Goal: Check status: Check status

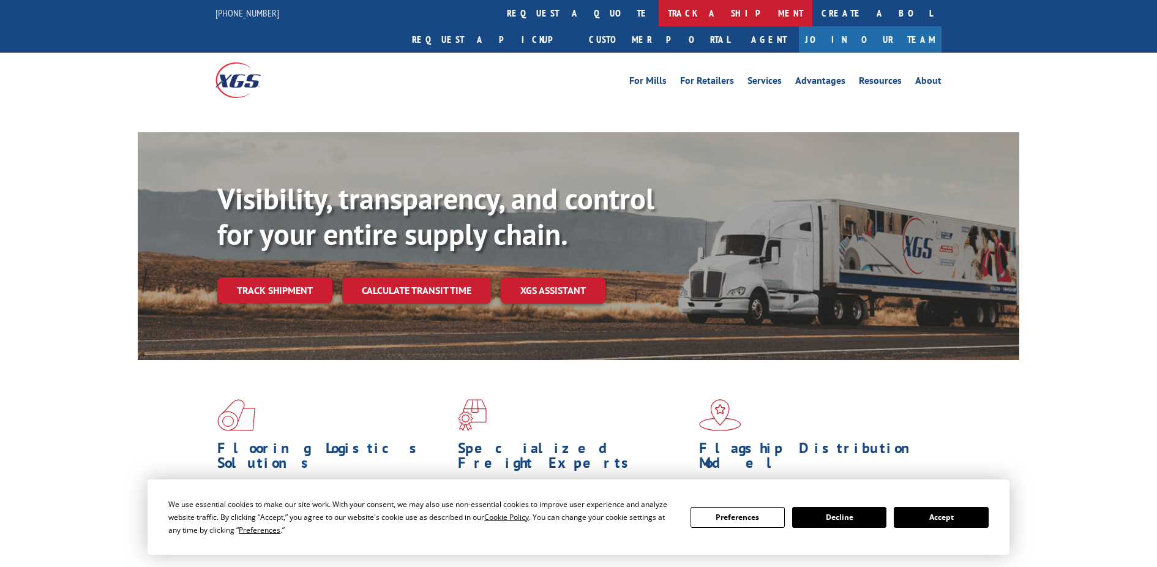
click at [658, 16] on link "track a shipment" at bounding box center [735, 13] width 154 height 26
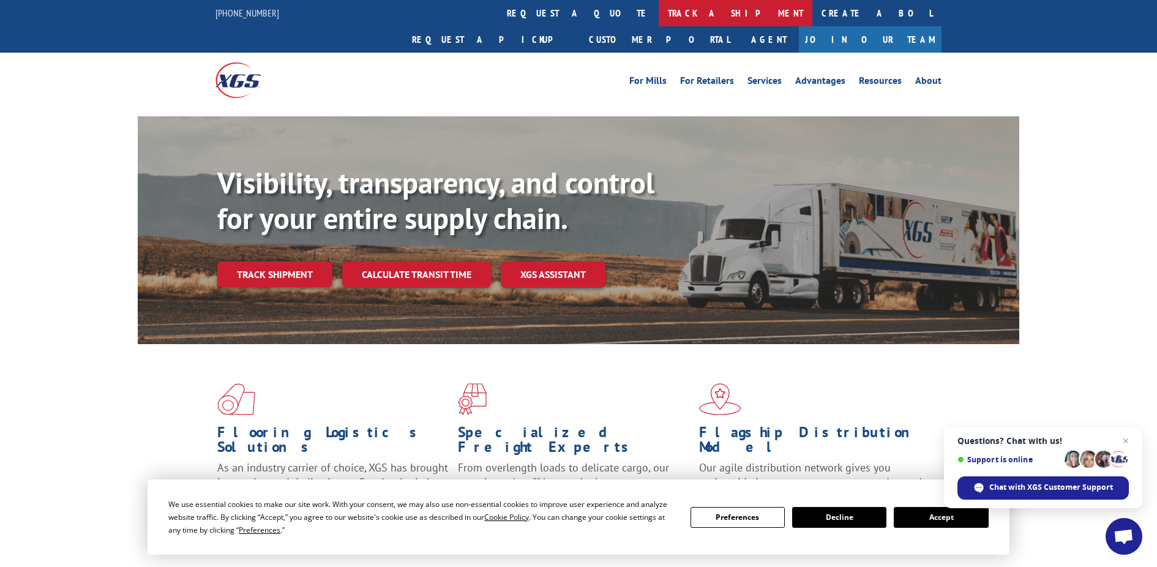
click at [658, 19] on link "track a shipment" at bounding box center [735, 13] width 154 height 26
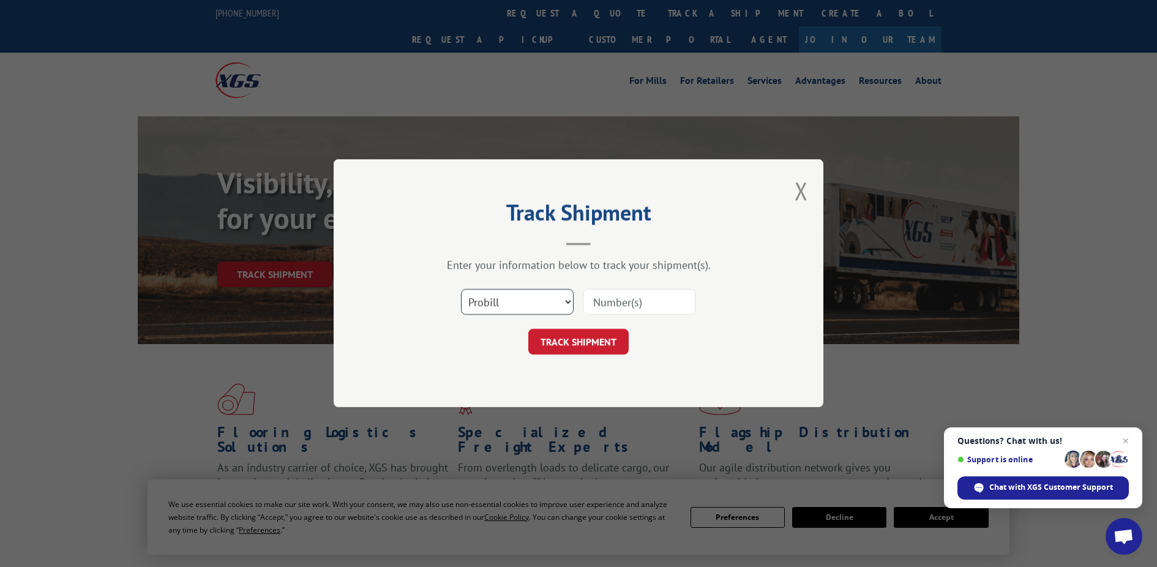
click at [491, 305] on select "Select category... Probill BOL PO" at bounding box center [517, 302] width 113 height 26
select select "po"
click at [461, 289] on select "Select category... Probill BOL PO" at bounding box center [517, 302] width 113 height 26
click at [635, 305] on input at bounding box center [639, 302] width 113 height 26
paste input "14530330"
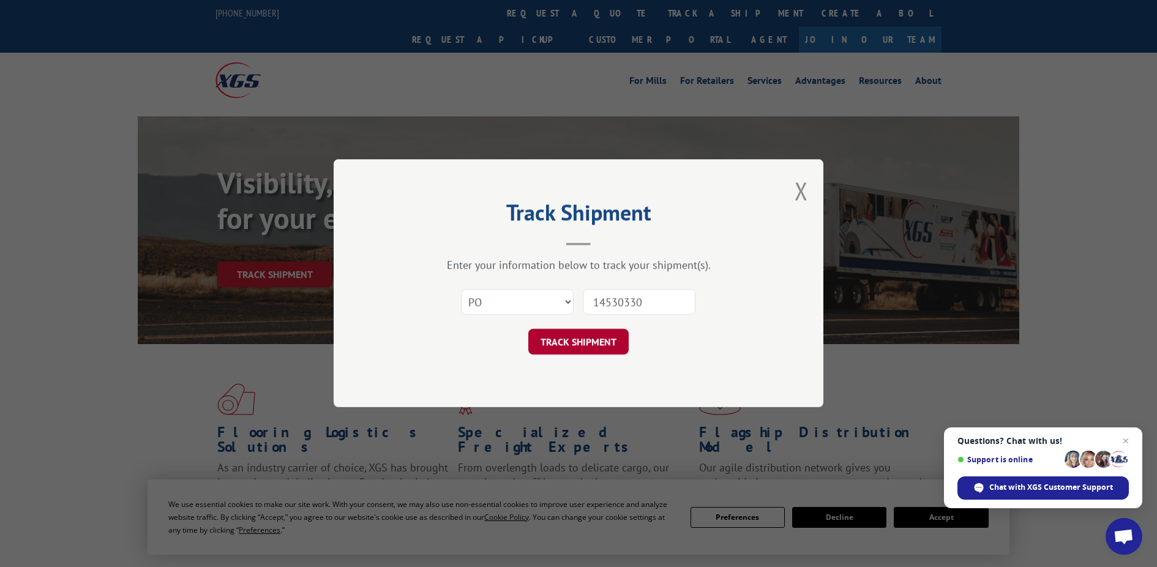
type input "14530330"
click at [592, 346] on button "TRACK SHIPMENT" at bounding box center [578, 342] width 100 height 26
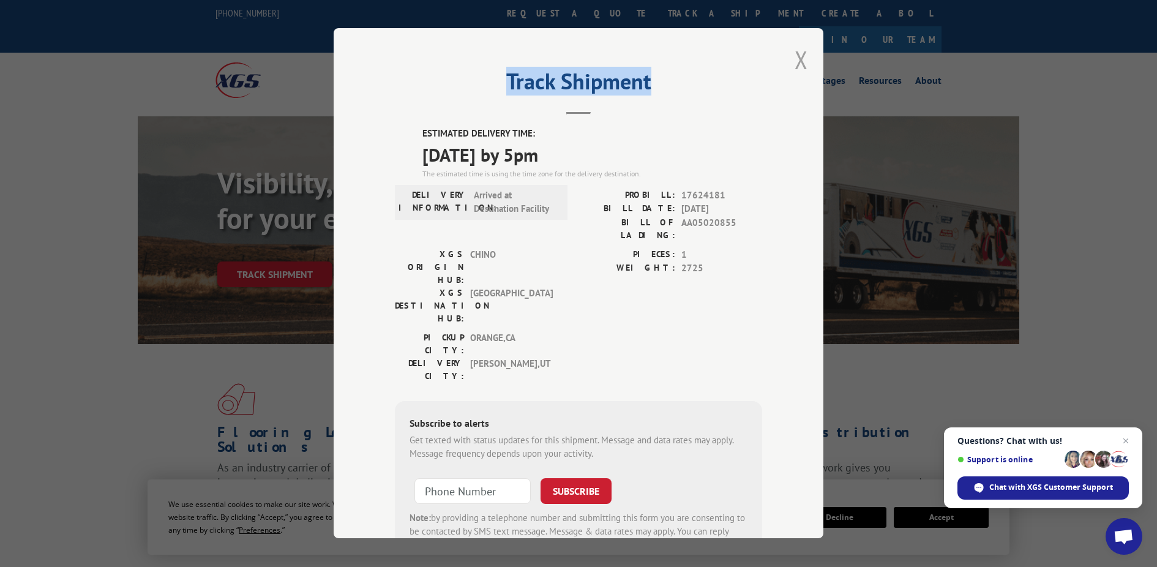
click at [800, 59] on div "Track Shipment ESTIMATED DELIVERY TIME: [DATE] by 5pm The estimated time is usi…" at bounding box center [579, 283] width 490 height 510
click at [794, 59] on button "Close modal" at bounding box center [800, 59] width 13 height 32
